Goal: Task Accomplishment & Management: Use online tool/utility

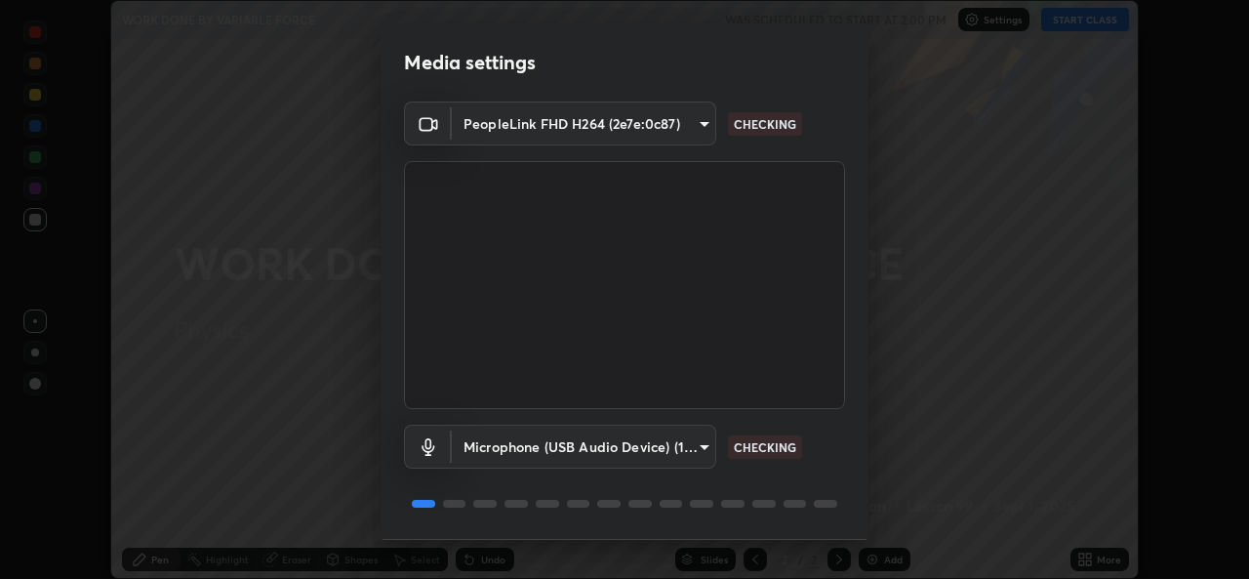
scroll to position [579, 1249]
click at [550, 128] on body "Erase all WORK DONE BY VARIABLE FORCE WAS SCHEDULED TO START AT 2:00 PM Setting…" at bounding box center [624, 289] width 1249 height 579
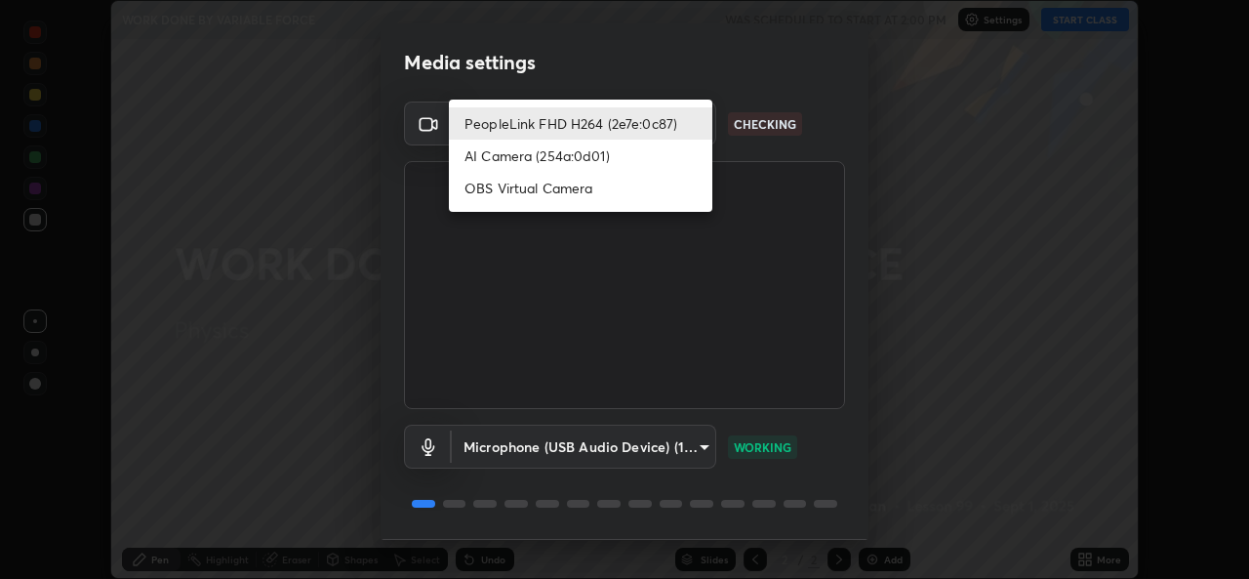
click at [516, 189] on li "OBS Virtual Camera" at bounding box center [580, 188] width 263 height 32
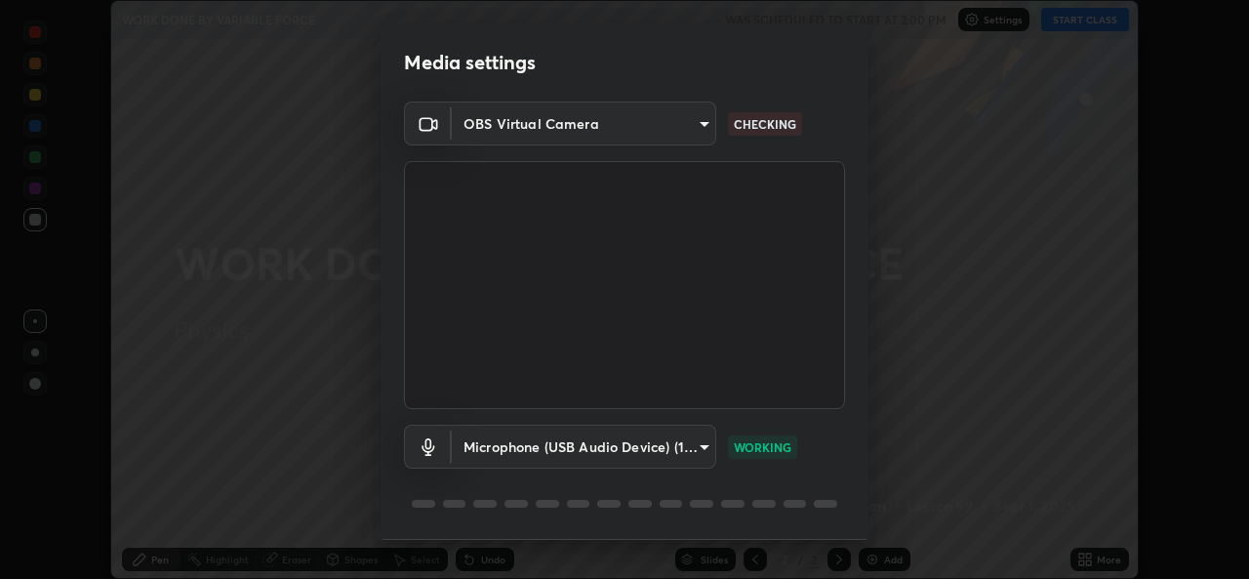
click at [506, 124] on body "Erase all WORK DONE BY VARIABLE FORCE WAS SCHEDULED TO START AT 2:00 PM Setting…" at bounding box center [624, 289] width 1249 height 579
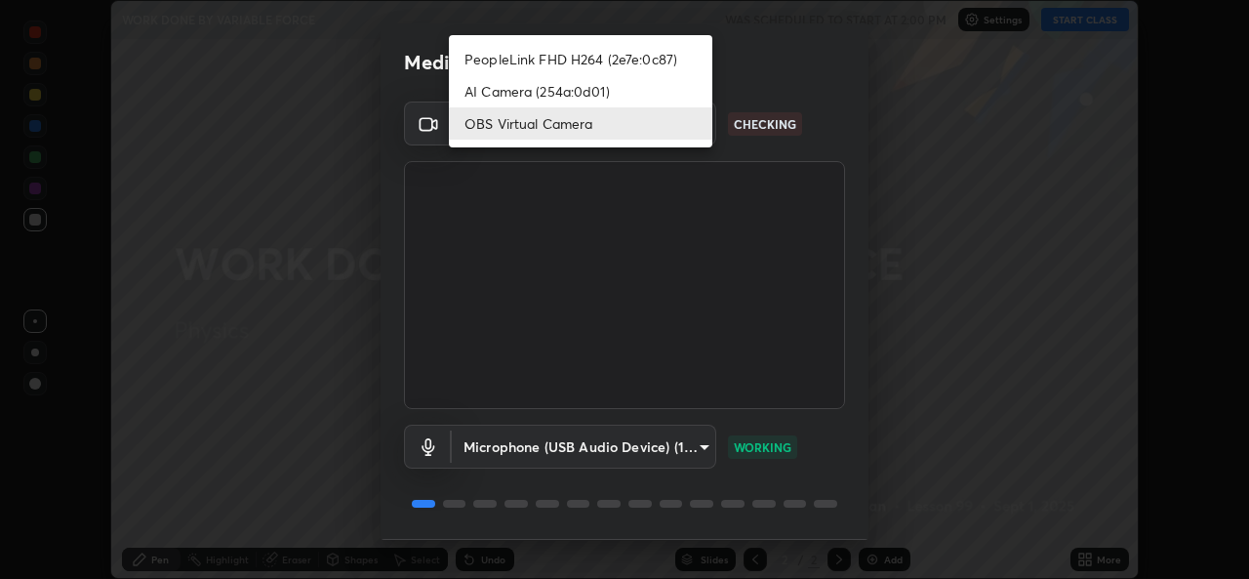
click at [497, 64] on li "PeopleLink FHD H264 (2e7e:0c87)" at bounding box center [580, 59] width 263 height 32
type input "7dc34e4d514fcc7c21c5185d560784887fc6fe97e38645157a6f515d07758d0c"
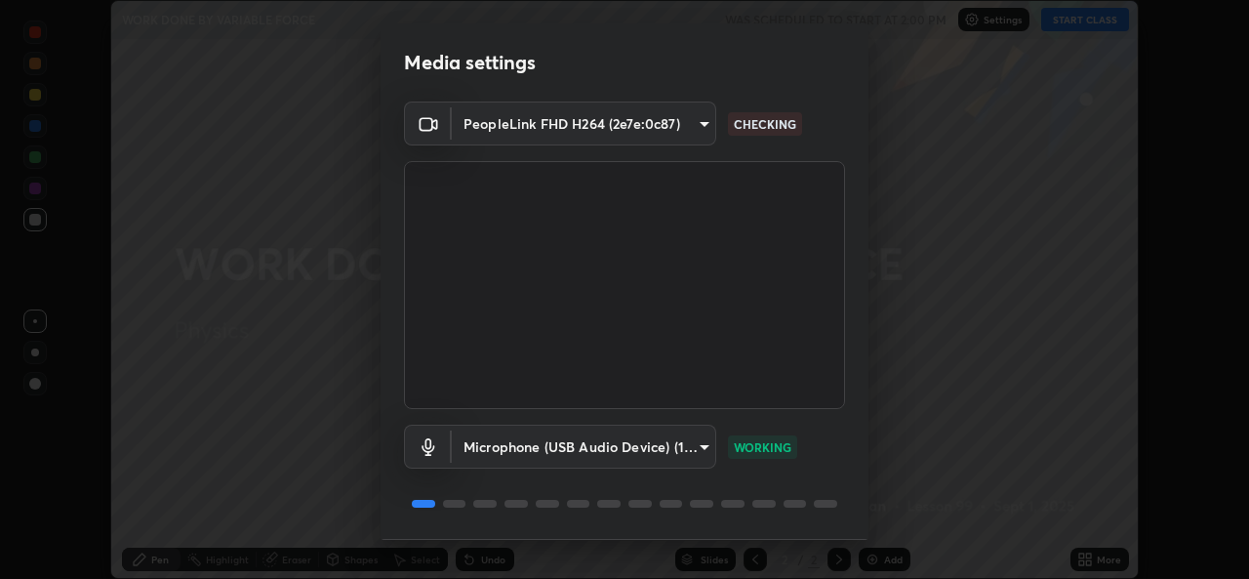
scroll to position [61, 0]
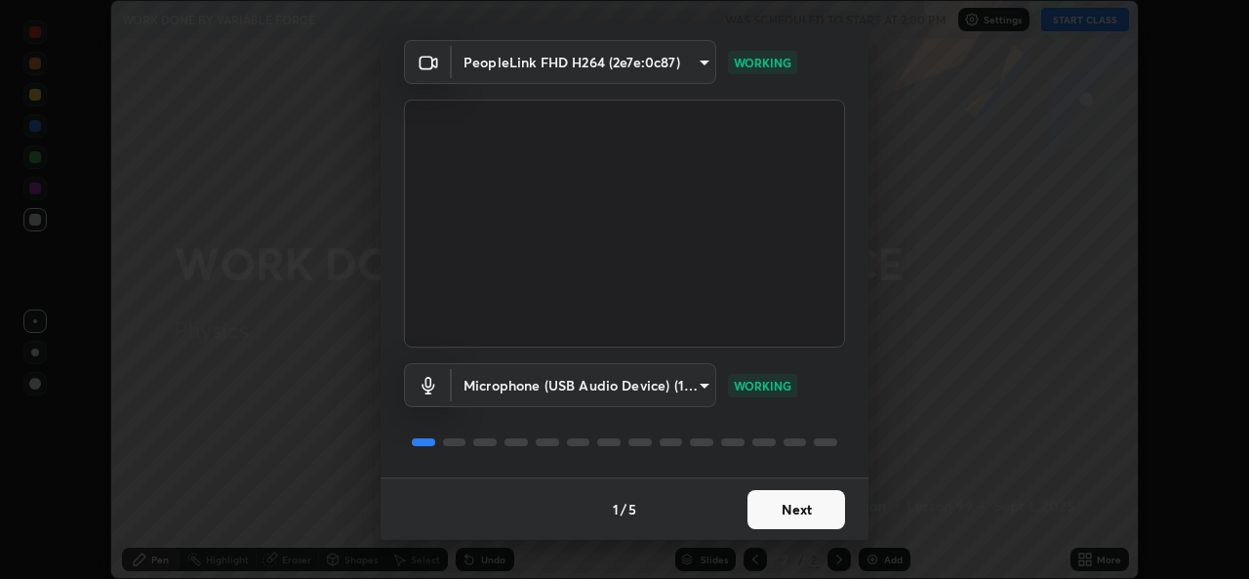
click at [762, 515] on button "Next" at bounding box center [796, 509] width 98 height 39
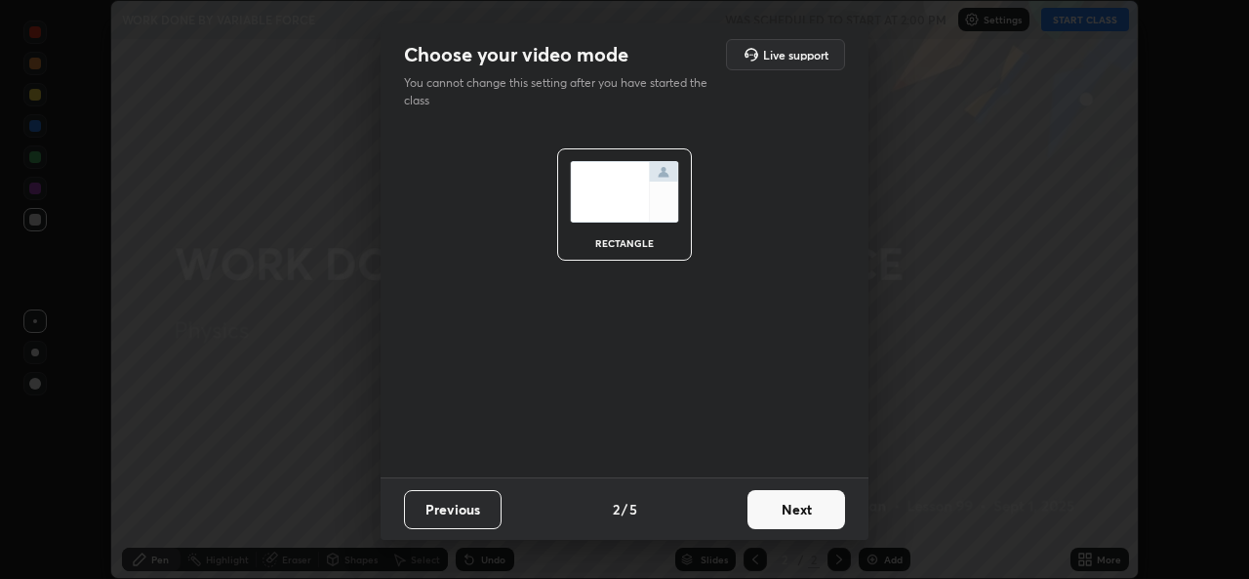
click at [764, 514] on button "Next" at bounding box center [796, 509] width 98 height 39
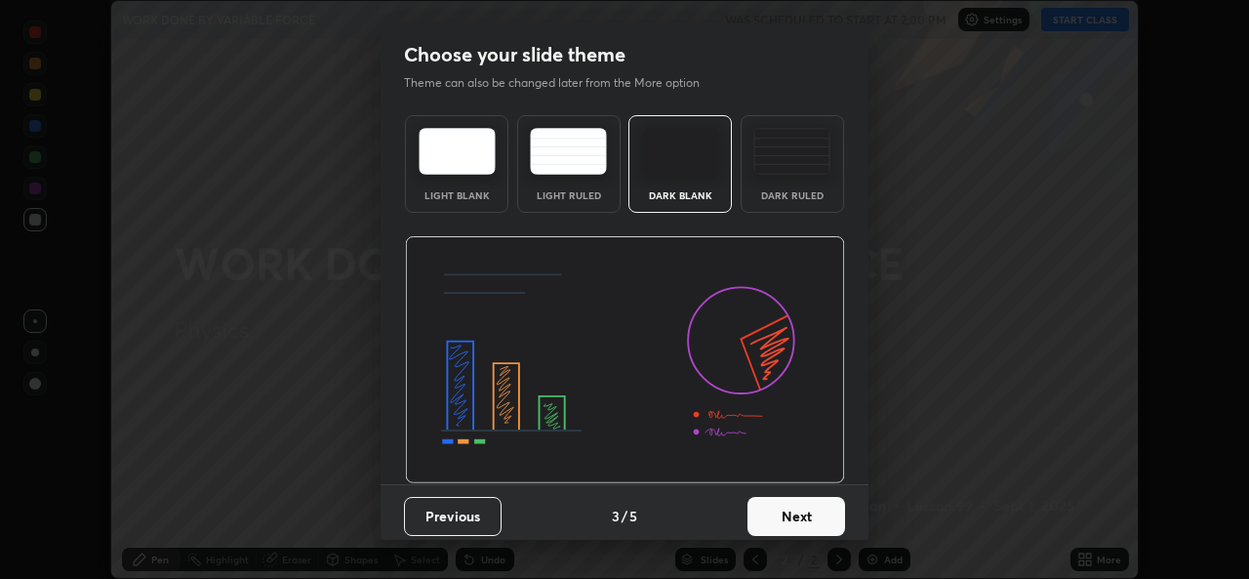
click at [763, 520] on button "Next" at bounding box center [796, 516] width 98 height 39
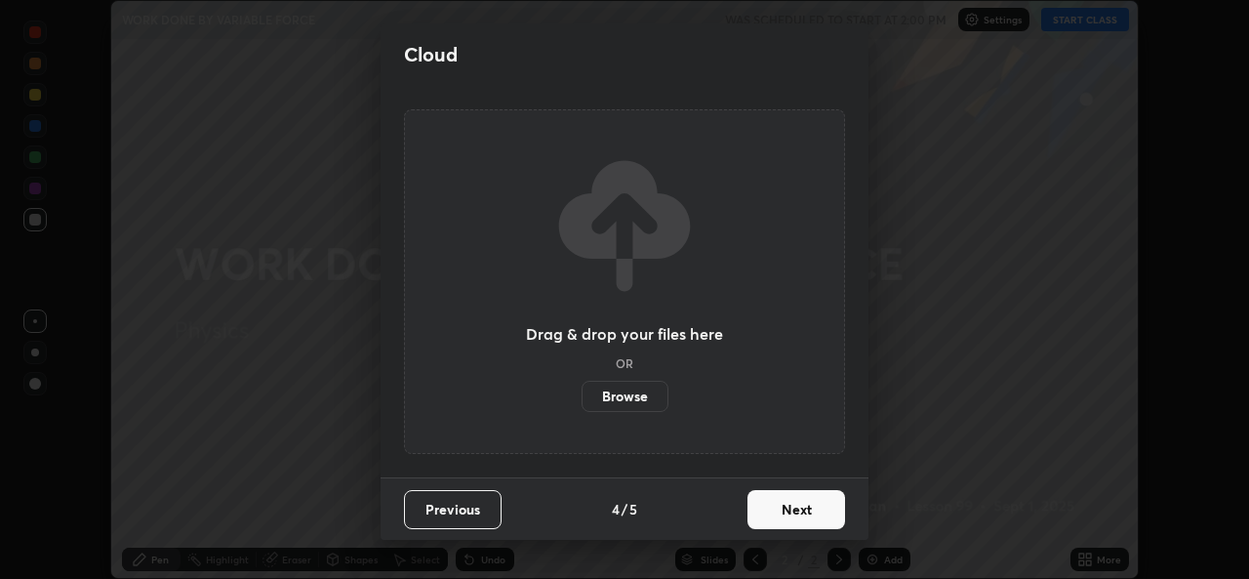
click at [764, 520] on button "Next" at bounding box center [796, 509] width 98 height 39
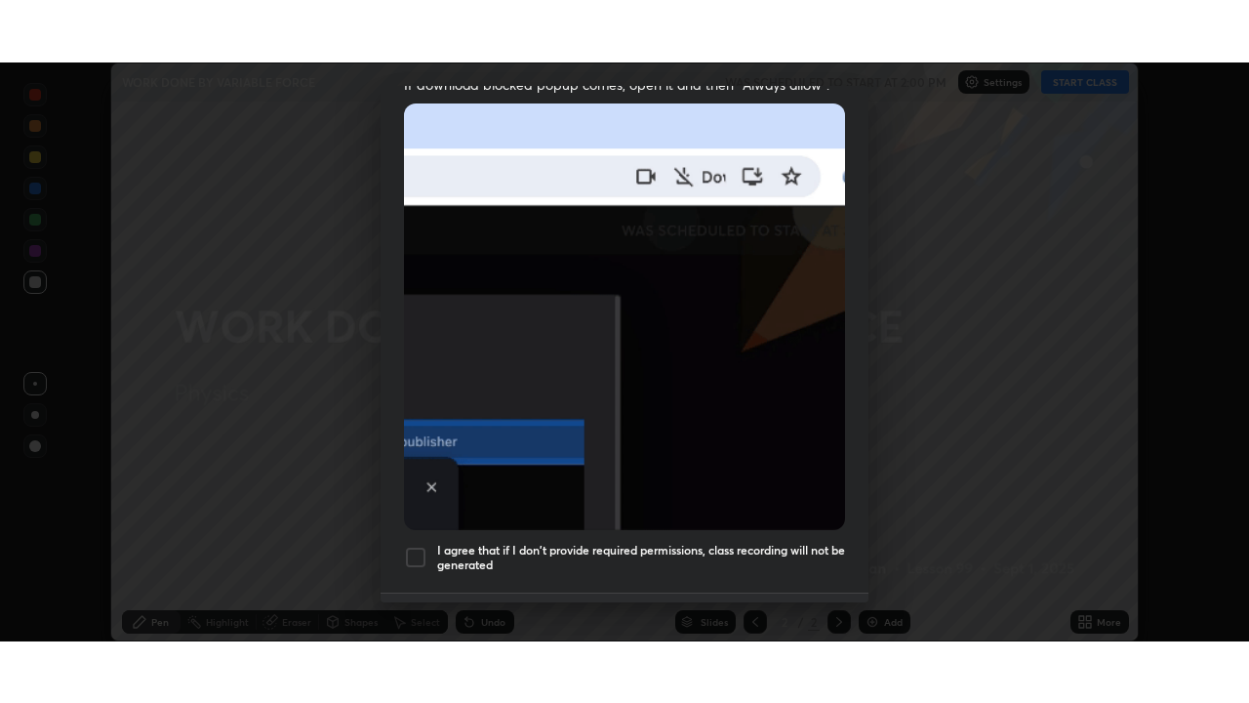
scroll to position [460, 0]
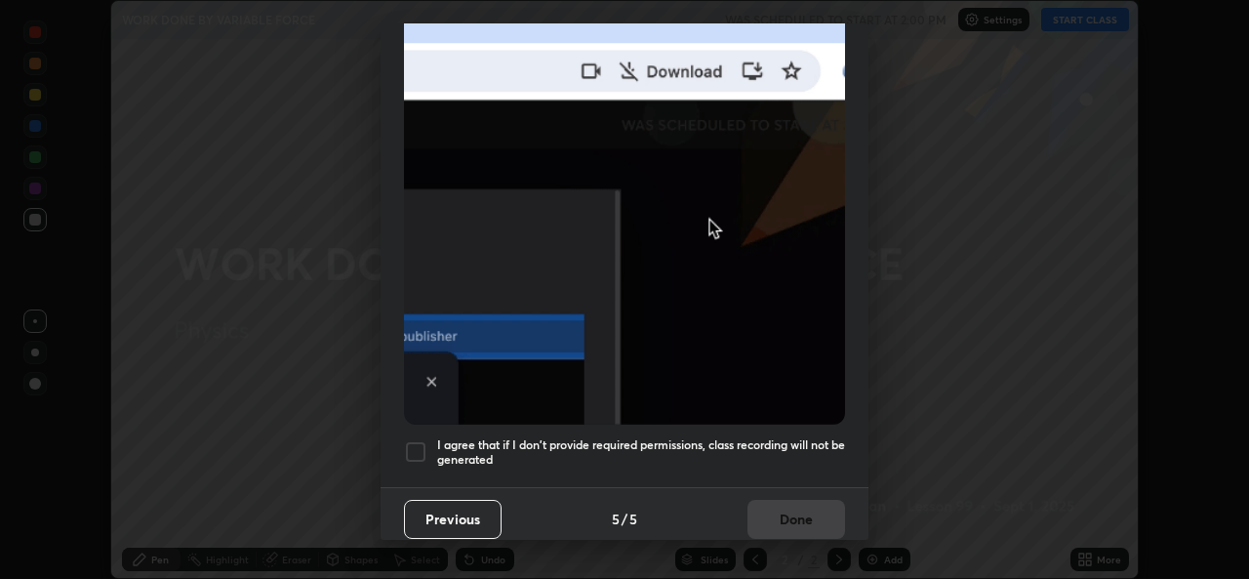
click at [415, 440] on div at bounding box center [415, 451] width 23 height 23
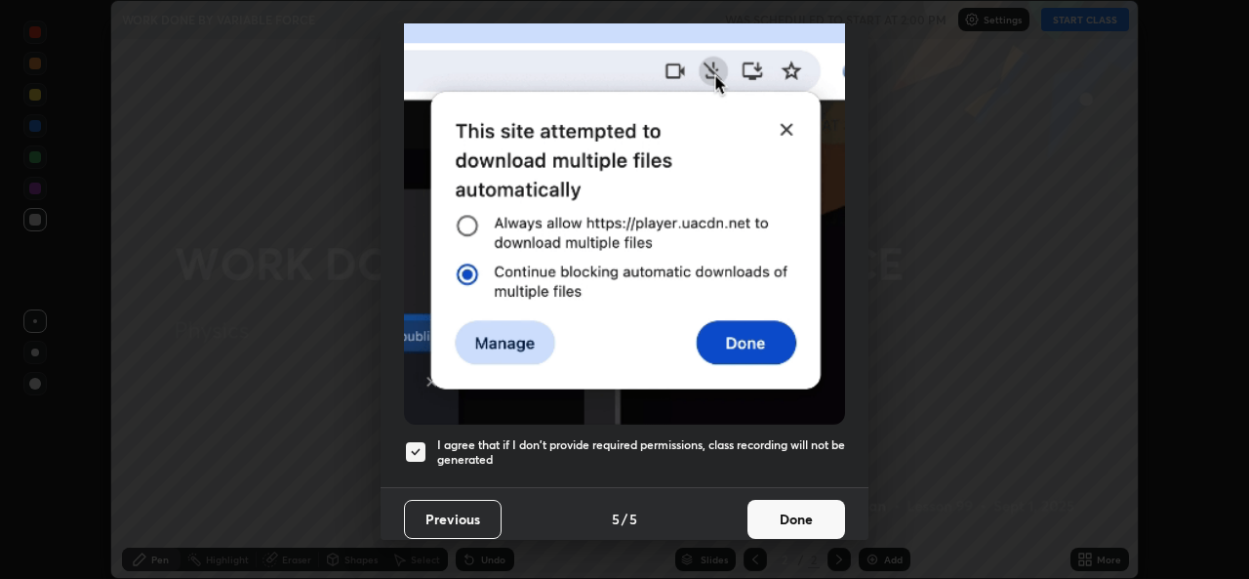
click at [781, 507] on button "Done" at bounding box center [796, 519] width 98 height 39
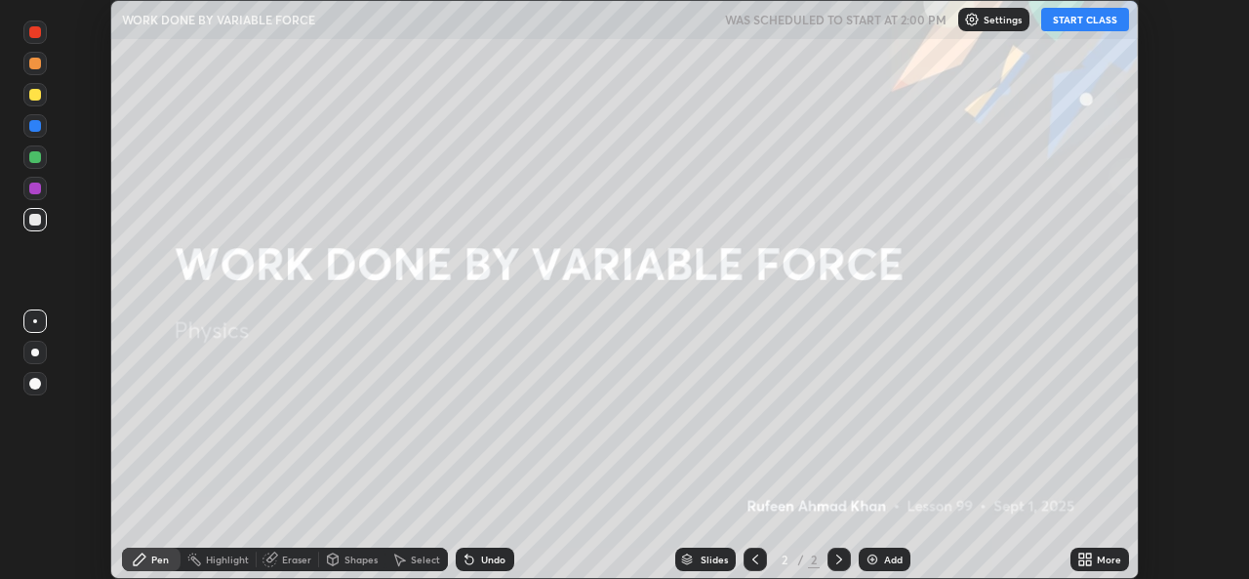
click at [1079, 23] on button "START CLASS" at bounding box center [1085, 19] width 88 height 23
click at [1106, 562] on div "More" at bounding box center [1109, 559] width 24 height 10
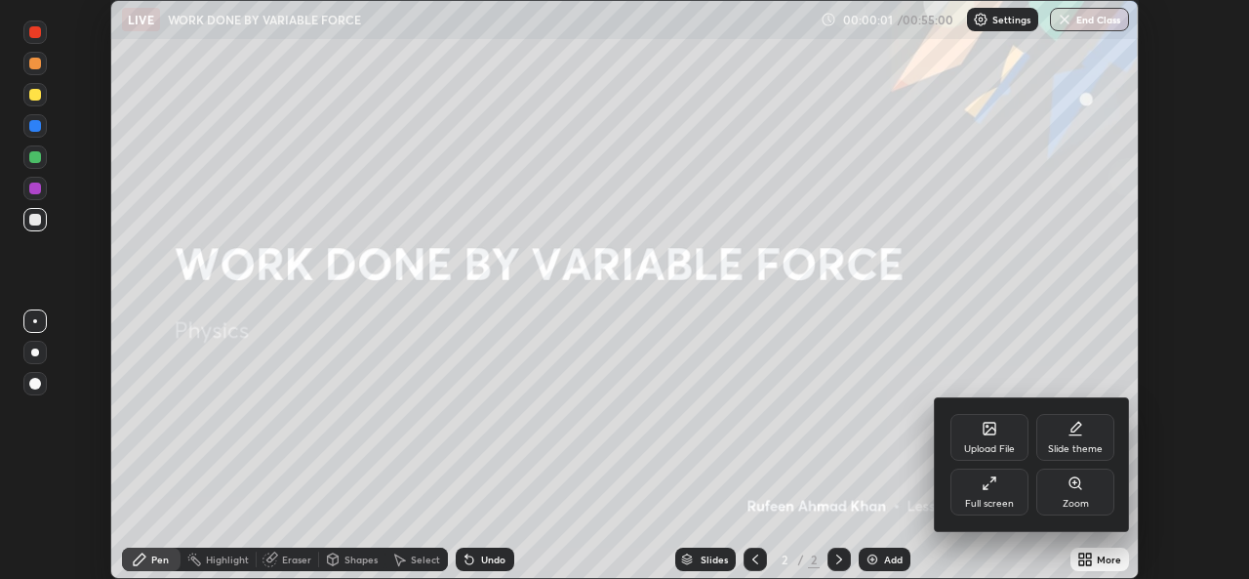
click at [1000, 493] on div "Full screen" at bounding box center [989, 491] width 78 height 47
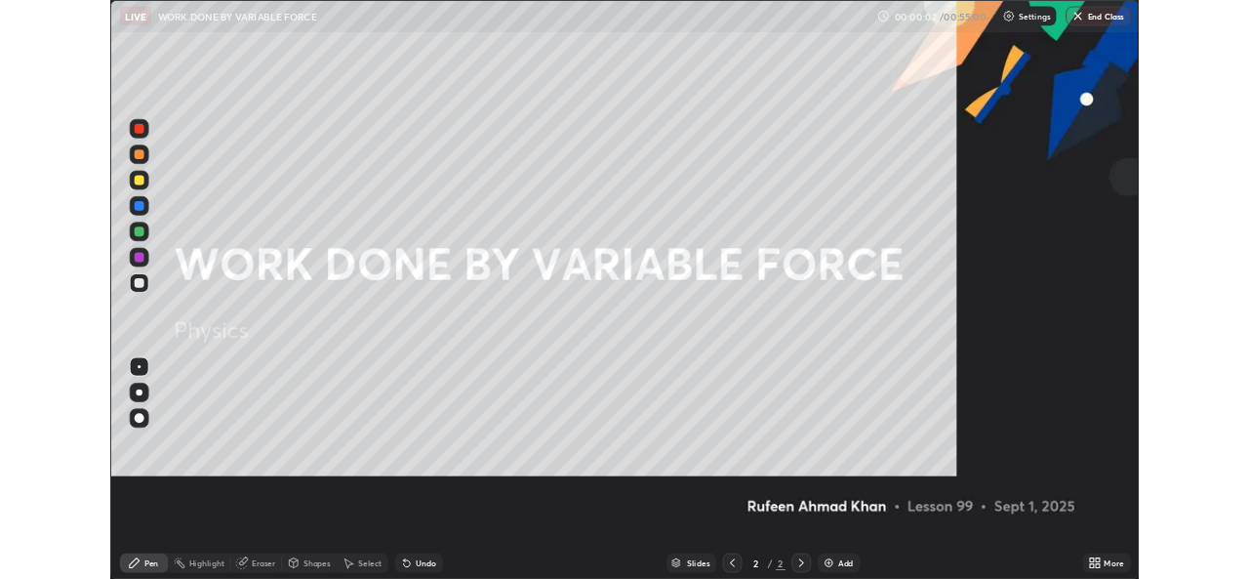
scroll to position [703, 1249]
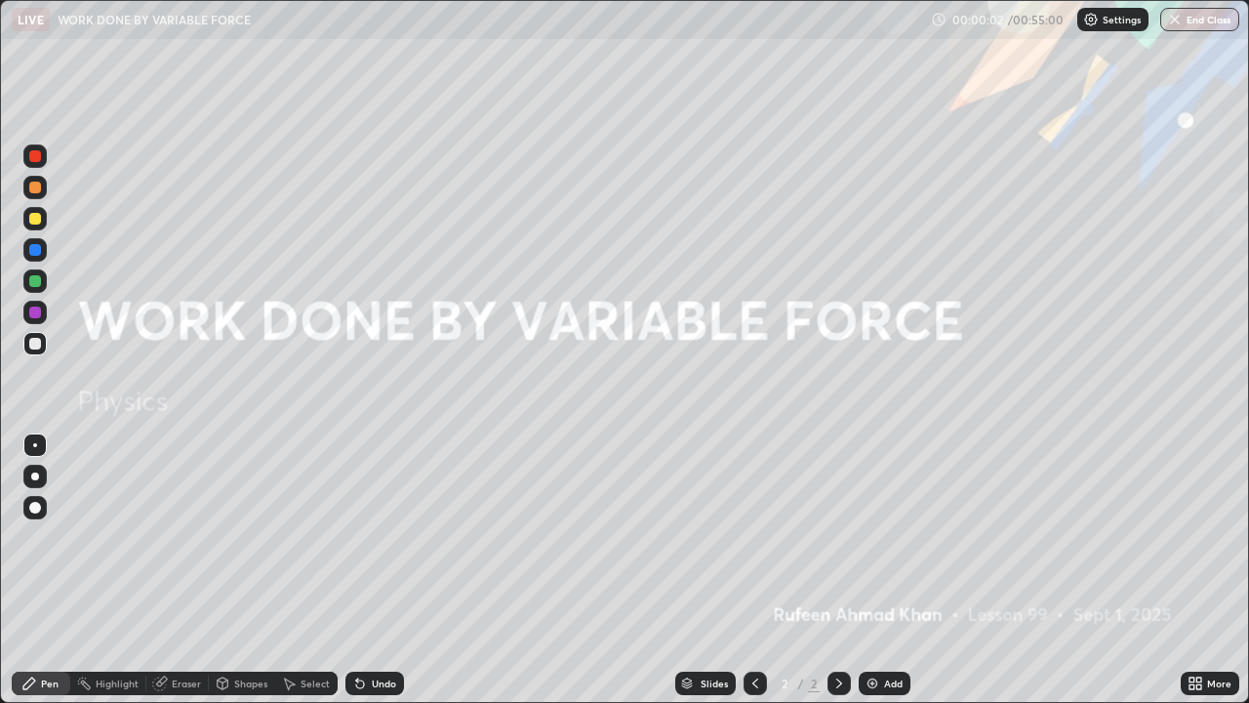
click at [889, 578] on div "Add" at bounding box center [893, 683] width 19 height 10
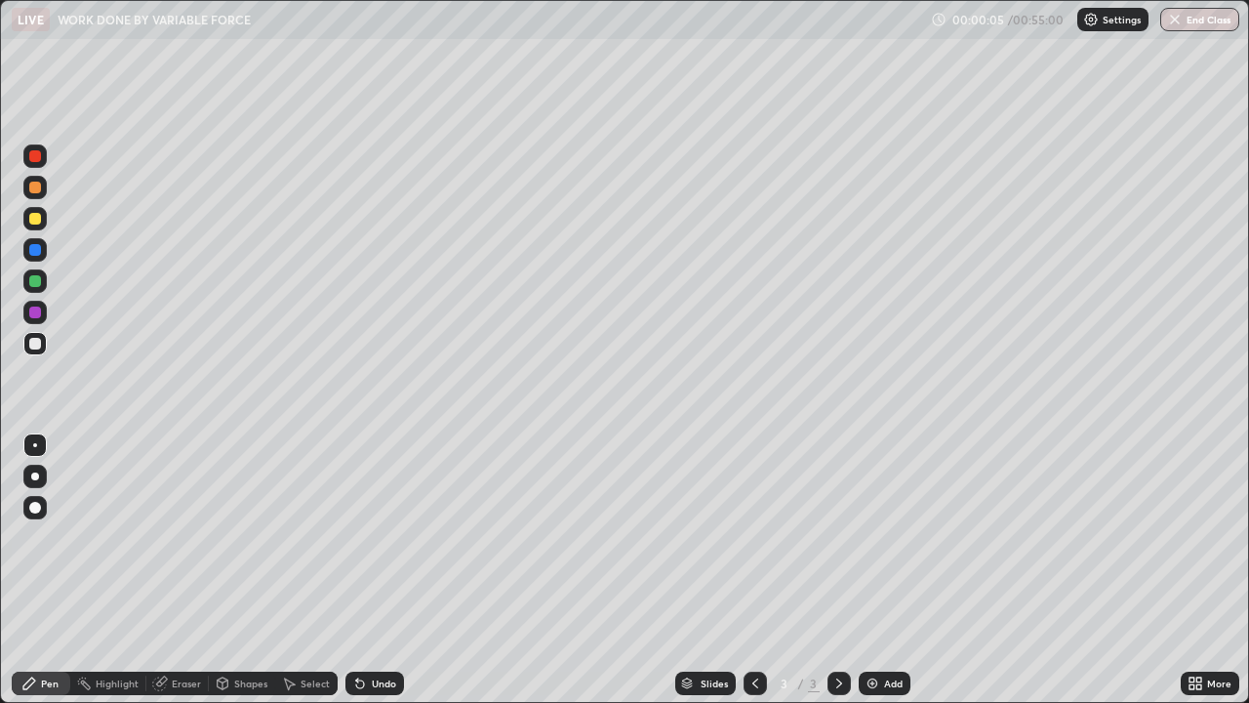
click at [34, 474] on div at bounding box center [35, 476] width 8 height 8
click at [37, 220] on div at bounding box center [35, 219] width 12 height 12
click at [185, 578] on div "Eraser" at bounding box center [186, 683] width 29 height 10
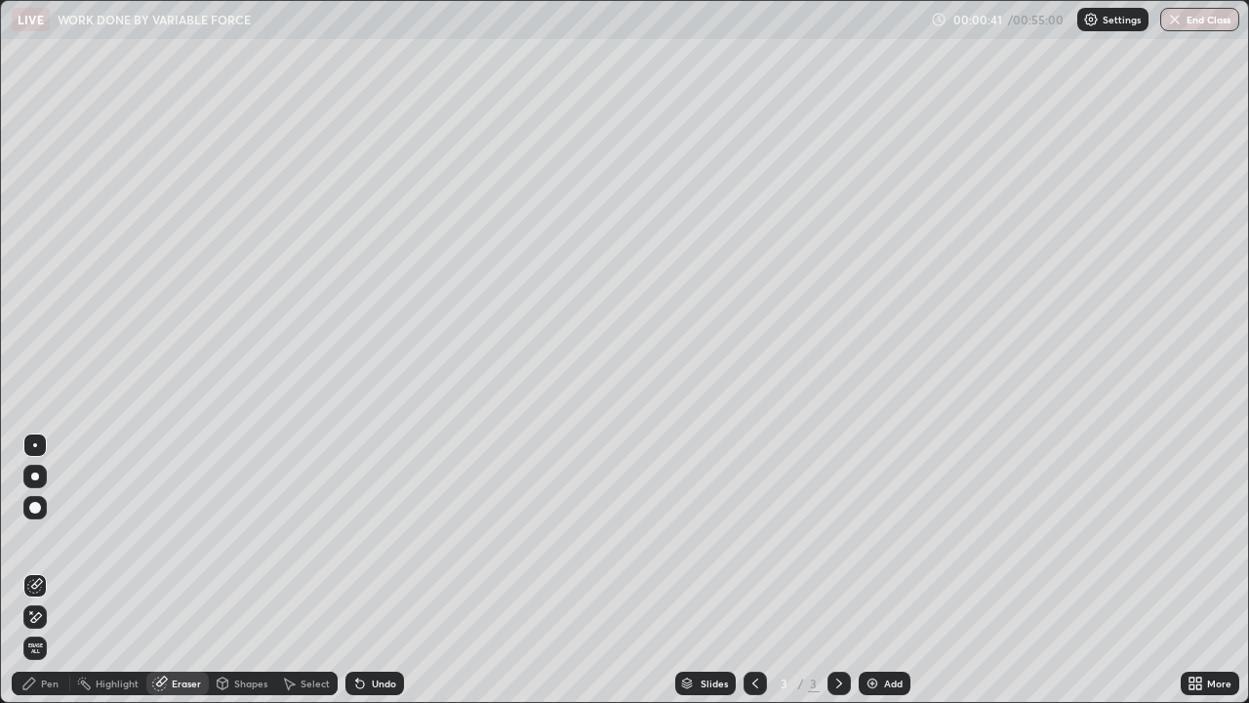
click at [47, 578] on div "Pen" at bounding box center [41, 682] width 59 height 23
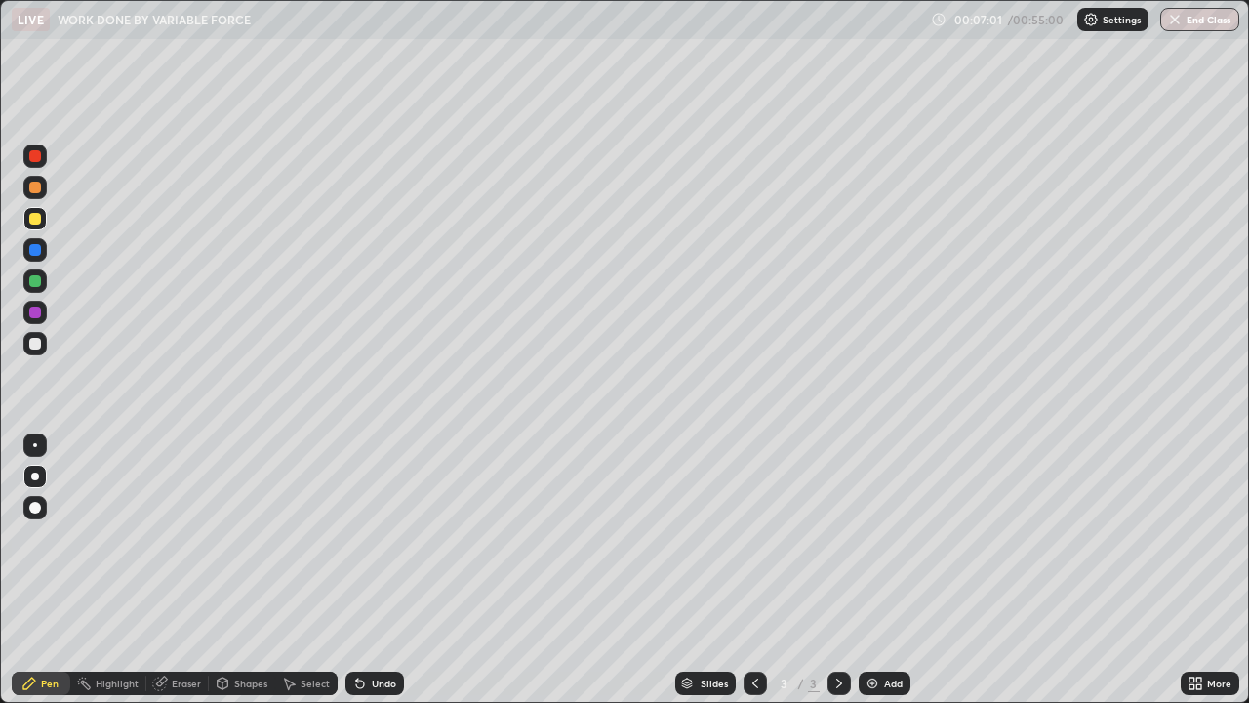
click at [884, 578] on div "Add" at bounding box center [893, 683] width 19 height 10
click at [177, 578] on div "Eraser" at bounding box center [186, 683] width 29 height 10
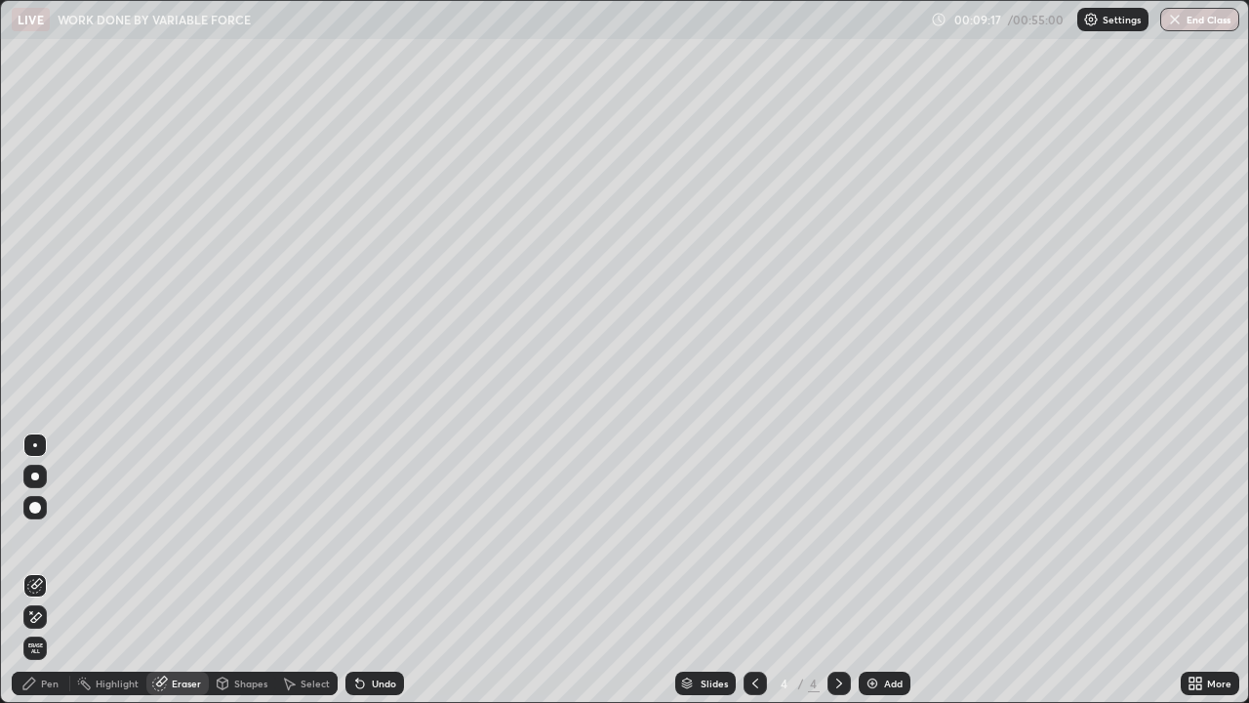
click at [48, 578] on div "Pen" at bounding box center [50, 683] width 18 height 10
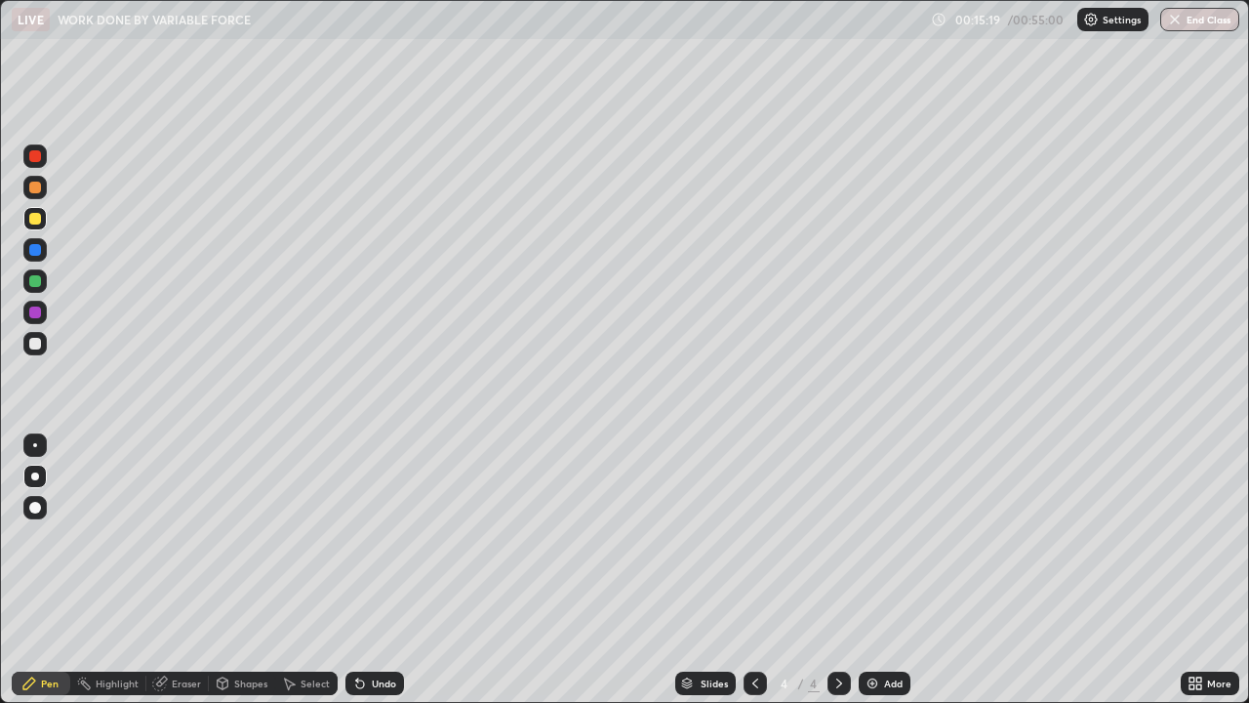
click at [885, 578] on div "Add" at bounding box center [893, 683] width 19 height 10
click at [893, 578] on div "Add" at bounding box center [893, 683] width 19 height 10
click at [35, 343] on div at bounding box center [35, 344] width 12 height 12
click at [33, 221] on div at bounding box center [35, 219] width 12 height 12
click at [839, 578] on icon at bounding box center [839, 683] width 6 height 10
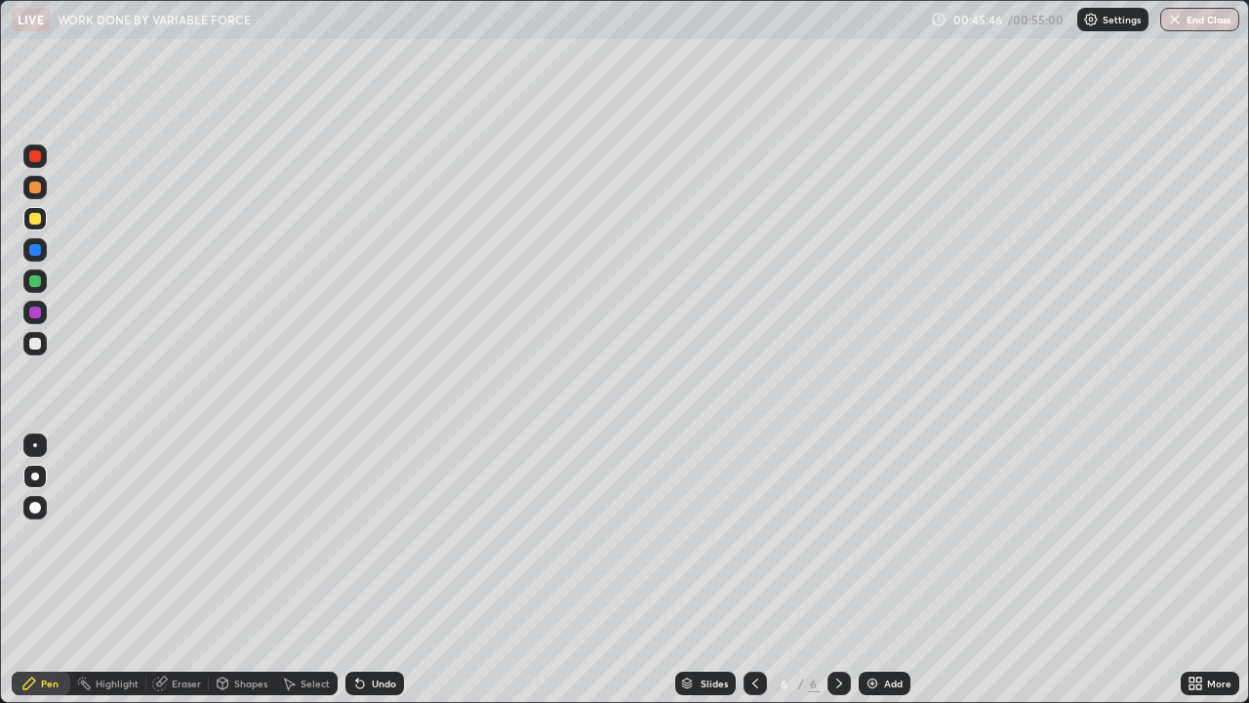
click at [837, 578] on icon at bounding box center [839, 683] width 16 height 16
click at [1210, 21] on button "End Class" at bounding box center [1199, 19] width 79 height 23
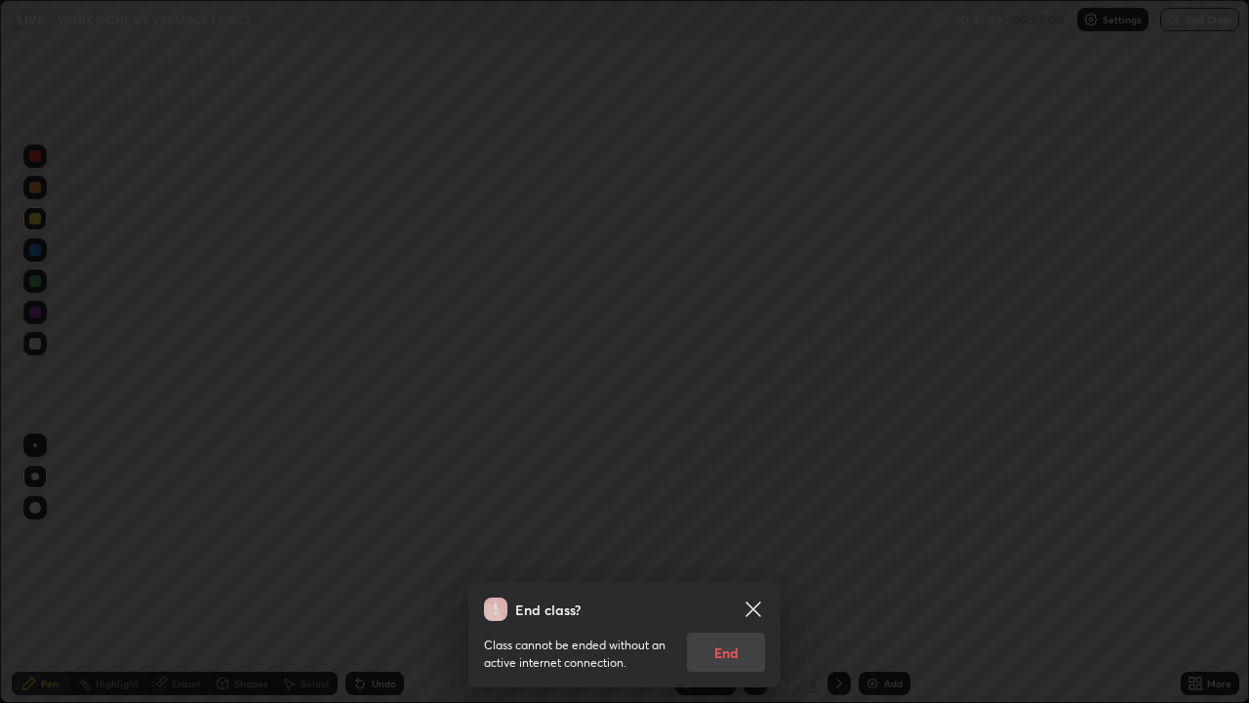
click at [709, 578] on div "Class cannot be ended without an active internet connection. End" at bounding box center [624, 646] width 281 height 51
click at [718, 578] on div "Class cannot be ended without an active internet connection. End" at bounding box center [624, 646] width 281 height 51
click at [717, 578] on div "Class cannot be ended without an active internet connection. End" at bounding box center [624, 646] width 281 height 51
click at [718, 578] on div "Class cannot be ended without an active internet connection. End" at bounding box center [624, 646] width 281 height 51
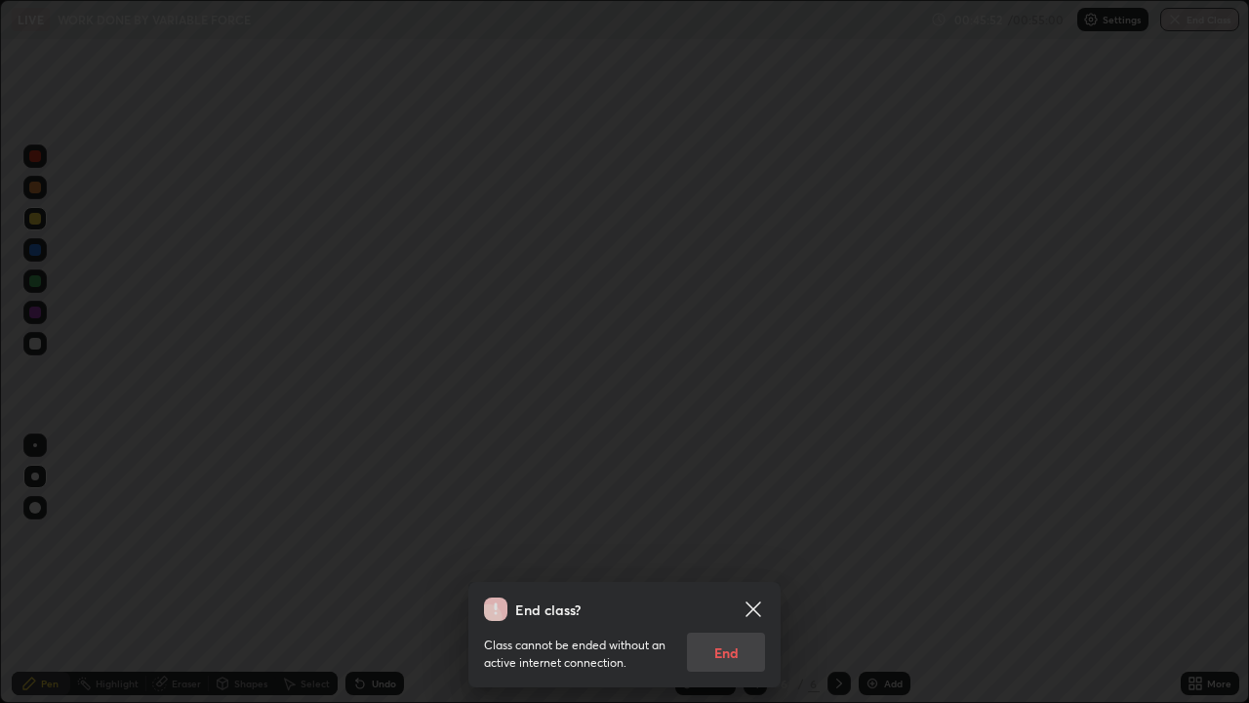
click at [721, 578] on div "Class cannot be ended without an active internet connection. End" at bounding box center [624, 646] width 281 height 51
click at [714, 578] on div "Class cannot be ended without an active internet connection. End" at bounding box center [624, 646] width 281 height 51
click at [708, 578] on div "Class cannot be ended without an active internet connection. End" at bounding box center [624, 646] width 281 height 51
click at [712, 578] on div "Class cannot be ended without an active internet connection. End" at bounding box center [624, 646] width 281 height 51
click at [716, 578] on div "Class cannot be ended without an active internet connection. End" at bounding box center [624, 646] width 281 height 51
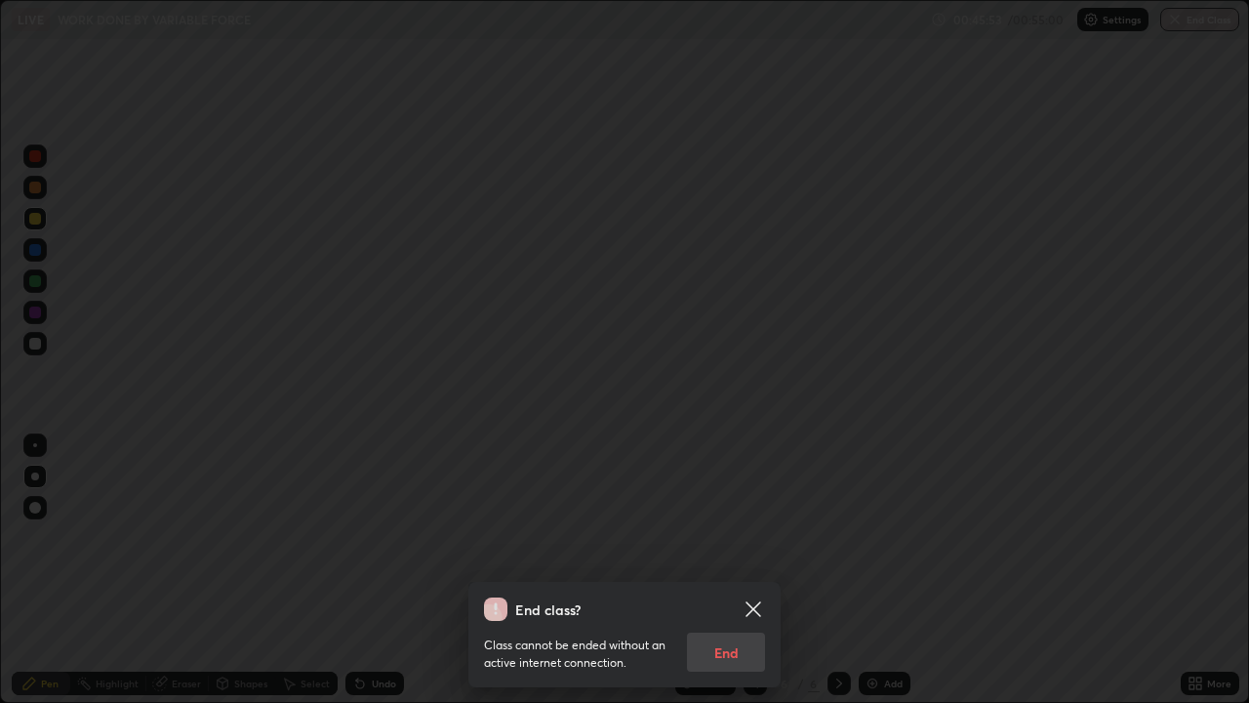
click at [719, 578] on div "Class cannot be ended without an active internet connection. End" at bounding box center [624, 646] width 281 height 51
click at [710, 578] on div "Class cannot be ended without an active internet connection. End" at bounding box center [624, 646] width 281 height 51
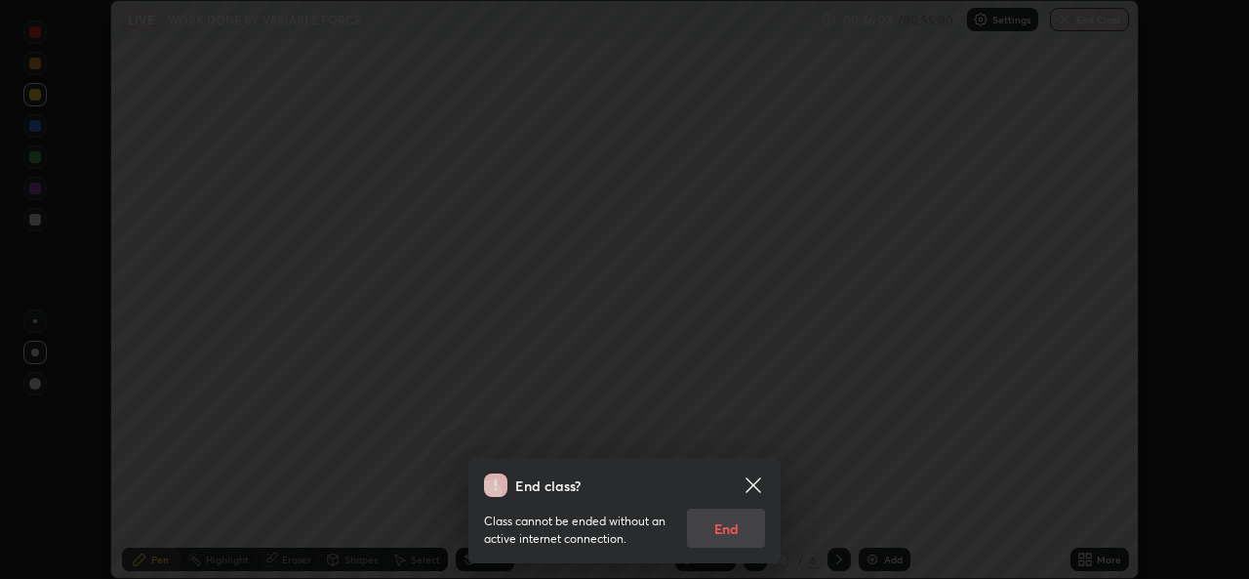
scroll to position [97002, 96332]
